Goal: Task Accomplishment & Management: Complete application form

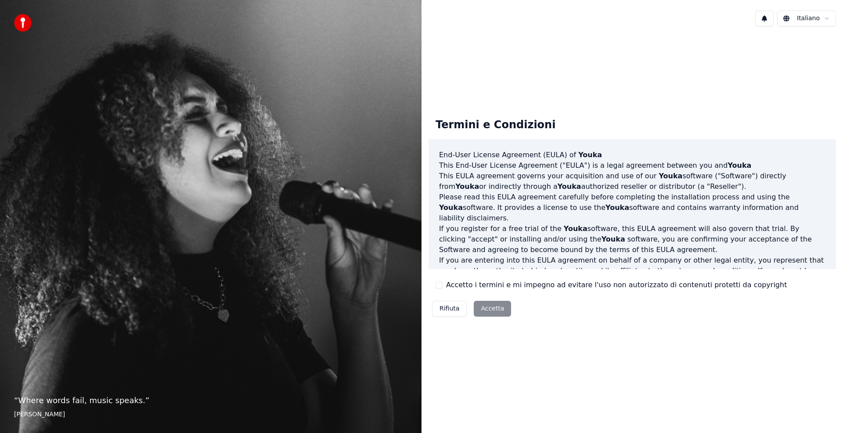
click at [441, 287] on button "Accetto i termini e mi impegno ad evitare l'uso non autorizzato di contenuti pr…" at bounding box center [439, 285] width 7 height 7
click at [501, 312] on button "Accetta" at bounding box center [492, 309] width 37 height 16
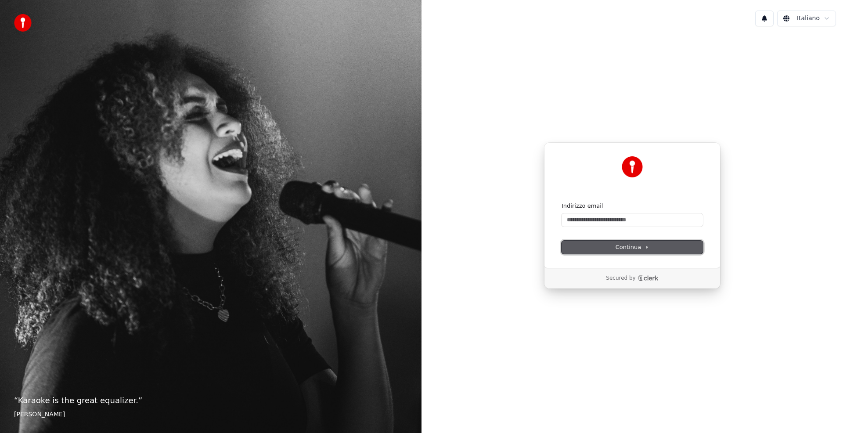
click at [640, 244] on span "Continua" at bounding box center [632, 247] width 33 height 8
click at [742, 252] on div "Continua con Google oppure Indirizzo email Continua Secured by" at bounding box center [633, 215] width 422 height 365
